Goal: Information Seeking & Learning: Understand process/instructions

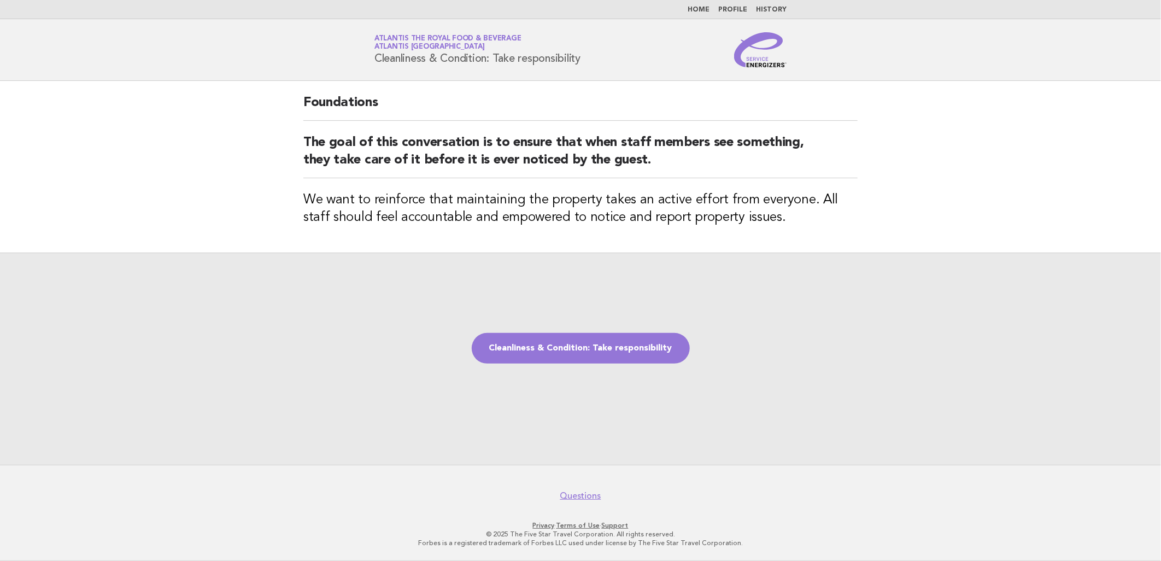
click at [765, 60] on img at bounding box center [760, 49] width 52 height 35
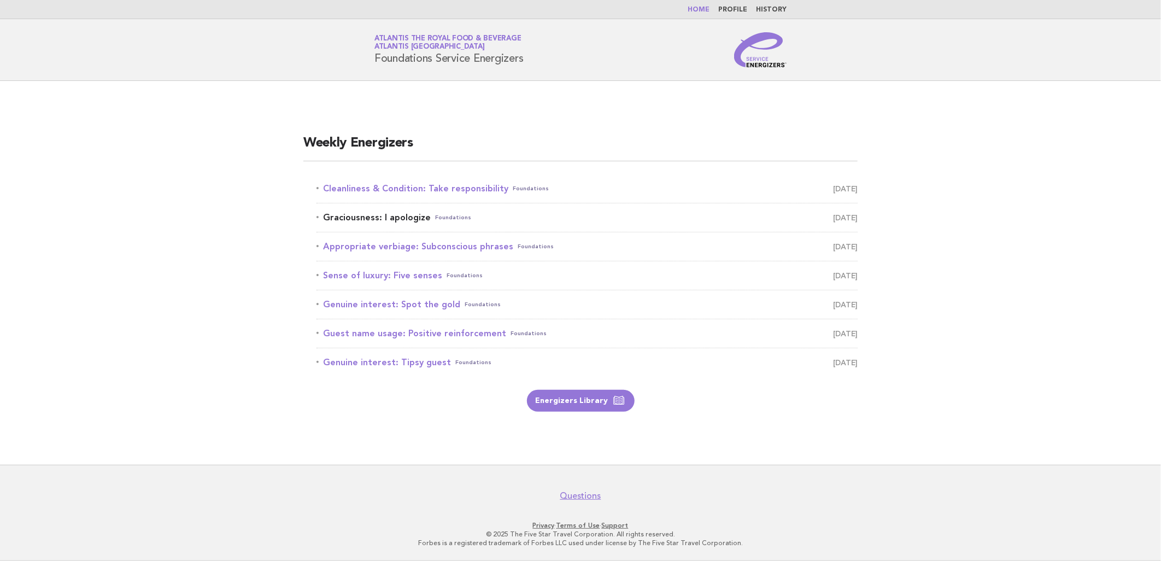
click at [387, 215] on link "Graciousness: I apologize Foundations September 9" at bounding box center [587, 217] width 541 height 15
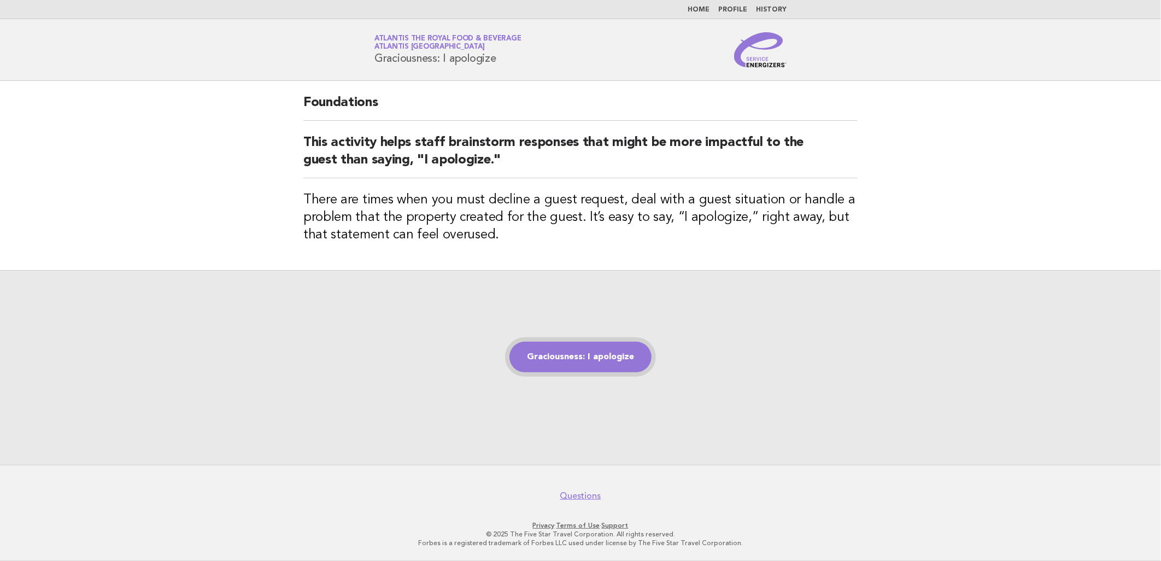
click at [604, 355] on link "Graciousness: I apologize" at bounding box center [581, 357] width 142 height 31
